Goal: Task Accomplishment & Management: Manage account settings

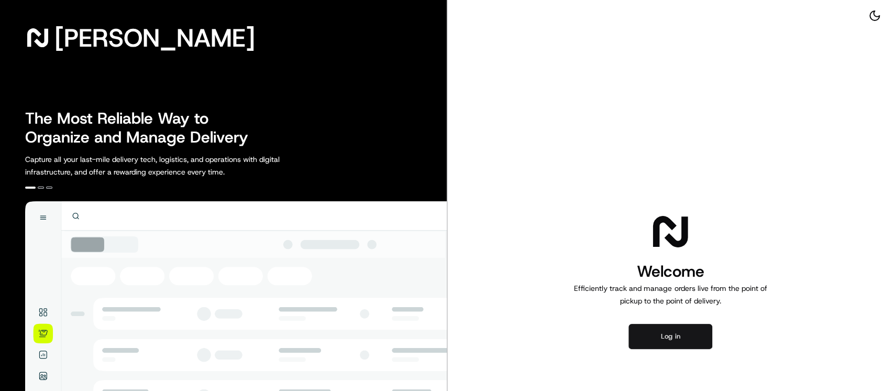
click at [676, 345] on button "Log in" at bounding box center [670, 336] width 84 height 25
